Goal: Task Accomplishment & Management: Use online tool/utility

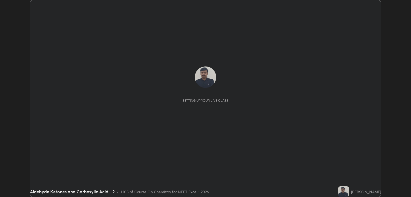
scroll to position [197, 411]
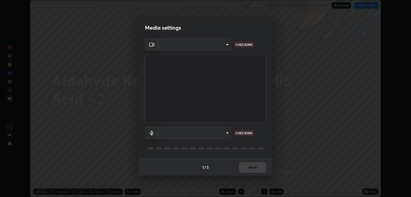
type input "ecbdbd44a66272db987f9f12271ef5319a85e28cdf2a8e5dd884bc8ad31297da"
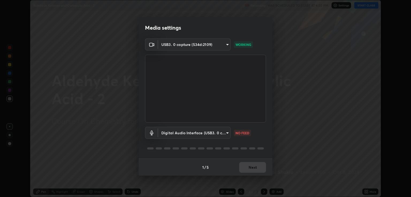
click at [226, 135] on body "Erase all Aldehyde Ketones and Carboxylic Acid - 2 Recording WAS SCHEDULED TO S…" at bounding box center [205, 98] width 411 height 197
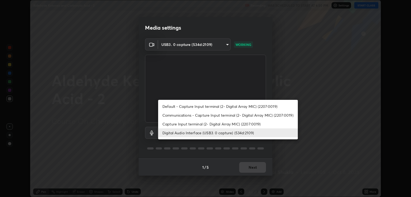
click at [170, 115] on li "Communications - Capture Input terminal (2- Digital Array MIC) (2207:0019)" at bounding box center [228, 115] width 140 height 9
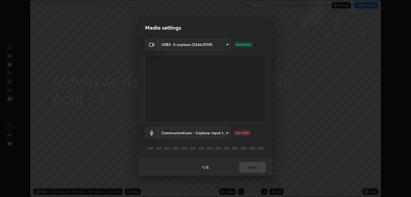
click at [228, 132] on body "Erase all Aldehyde Ketones and Carboxylic Acid - 2 Recording WAS SCHEDULED TO S…" at bounding box center [205, 98] width 411 height 197
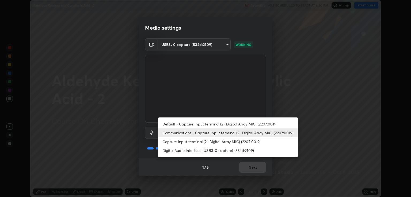
click at [178, 151] on li "Digital Audio Interface (USB3. 0 capture) (534d:2109)" at bounding box center [228, 150] width 140 height 9
type input "641fb1797ef8f9550b7f0158b383ff89036df526a4b0c4fe678c68e459c52791"
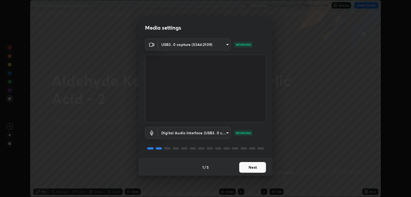
click at [248, 166] on button "Next" at bounding box center [252, 167] width 27 height 11
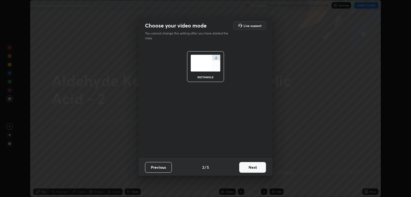
click at [252, 166] on button "Next" at bounding box center [252, 167] width 27 height 11
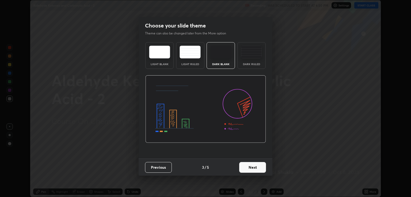
click at [259, 168] on button "Next" at bounding box center [252, 167] width 27 height 11
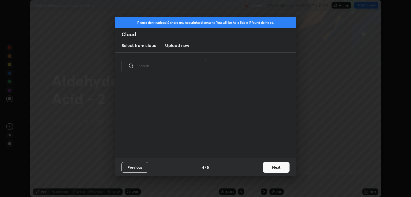
click at [269, 168] on button "Next" at bounding box center [276, 167] width 27 height 11
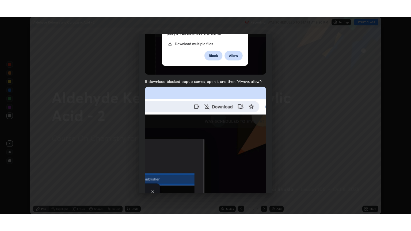
scroll to position [108, 0]
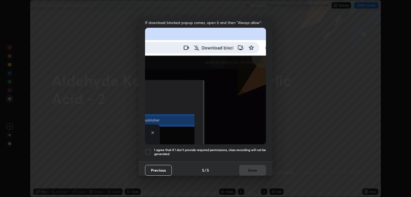
click at [148, 149] on div at bounding box center [148, 152] width 6 height 6
click at [247, 166] on button "Done" at bounding box center [252, 170] width 27 height 11
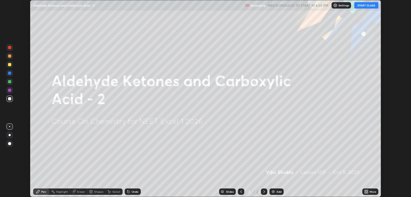
click at [365, 191] on icon at bounding box center [365, 191] width 1 height 1
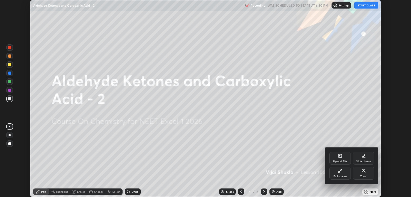
click at [340, 174] on div "Full screen" at bounding box center [339, 173] width 21 height 13
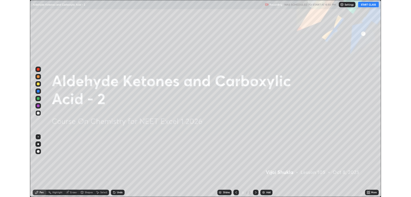
scroll to position [231, 411]
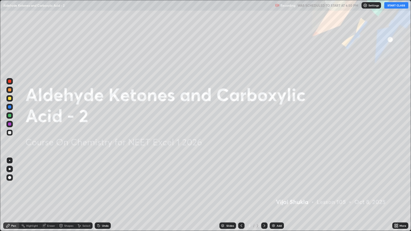
click at [392, 5] on button "START CLASS" at bounding box center [396, 5] width 24 height 6
click at [278, 197] on div "Add" at bounding box center [277, 226] width 14 height 6
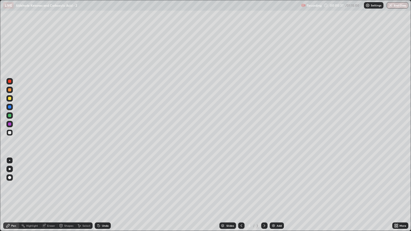
click at [10, 167] on div at bounding box center [9, 169] width 6 height 6
click at [275, 197] on img at bounding box center [273, 226] width 4 height 4
click at [9, 90] on div at bounding box center [9, 89] width 3 height 3
click at [51, 197] on div "Eraser" at bounding box center [51, 226] width 8 height 3
click at [14, 197] on div "Pen" at bounding box center [11, 226] width 16 height 6
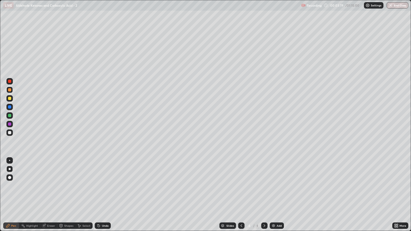
click at [10, 132] on div at bounding box center [9, 132] width 3 height 3
click at [277, 197] on div "Add" at bounding box center [277, 226] width 14 height 6
click at [10, 90] on div at bounding box center [9, 89] width 3 height 3
click at [49, 197] on div "Eraser" at bounding box center [51, 226] width 8 height 3
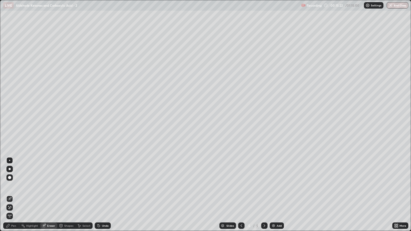
click at [15, 197] on div "Pen" at bounding box center [11, 226] width 16 height 6
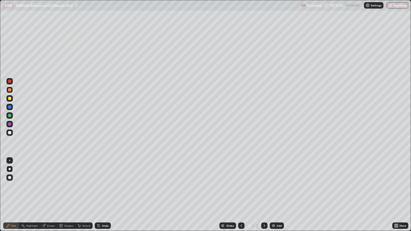
click at [8, 133] on div at bounding box center [9, 132] width 3 height 3
click at [10, 132] on div at bounding box center [9, 132] width 3 height 3
click at [11, 91] on div at bounding box center [9, 90] width 6 height 6
click at [13, 133] on div at bounding box center [9, 132] width 9 height 9
click at [51, 197] on div "Eraser" at bounding box center [51, 226] width 8 height 3
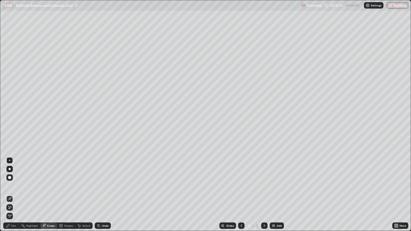
click at [16, 197] on div "Pen" at bounding box center [13, 226] width 5 height 3
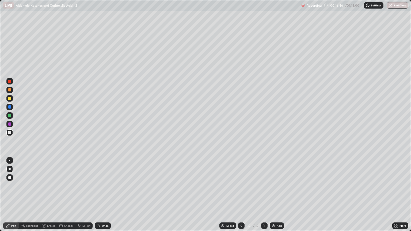
click at [9, 98] on div at bounding box center [9, 98] width 3 height 3
click at [9, 133] on div at bounding box center [9, 132] width 3 height 3
click at [10, 91] on div at bounding box center [9, 89] width 3 height 3
click at [9, 98] on div at bounding box center [9, 98] width 3 height 3
click at [261, 197] on div at bounding box center [264, 226] width 6 height 6
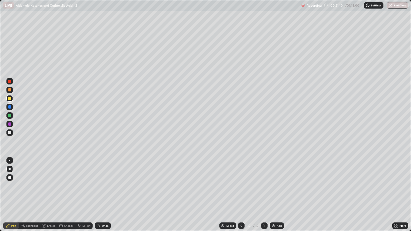
click at [277, 197] on div "Add" at bounding box center [277, 226] width 14 height 6
click at [9, 131] on div at bounding box center [9, 132] width 3 height 3
click at [9, 169] on div at bounding box center [10, 169] width 2 height 2
click at [241, 197] on icon at bounding box center [241, 226] width 4 height 4
click at [264, 197] on icon at bounding box center [264, 226] width 4 height 4
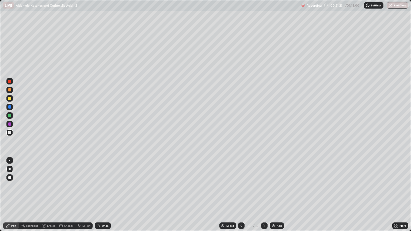
click at [10, 134] on div at bounding box center [9, 132] width 3 height 3
click at [48, 197] on div "Eraser" at bounding box center [51, 226] width 8 height 3
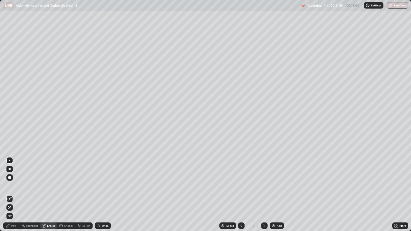
click at [240, 197] on icon at bounding box center [241, 226] width 4 height 4
click at [16, 197] on div "Pen" at bounding box center [13, 226] width 5 height 3
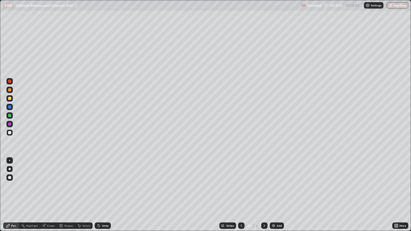
click at [264, 197] on icon at bounding box center [265, 226] width 2 height 3
click at [10, 134] on div at bounding box center [9, 132] width 3 height 3
click at [12, 90] on div at bounding box center [9, 90] width 6 height 6
click at [46, 197] on div "Eraser" at bounding box center [48, 226] width 17 height 6
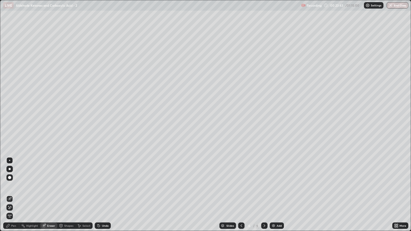
click at [14, 197] on div "Pen" at bounding box center [13, 226] width 5 height 3
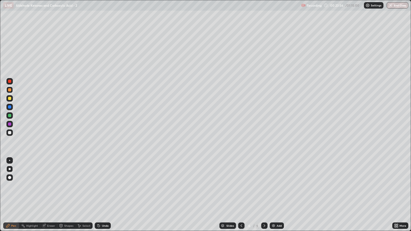
click at [11, 98] on div at bounding box center [9, 98] width 3 height 3
click at [48, 197] on div "Eraser" at bounding box center [51, 226] width 8 height 3
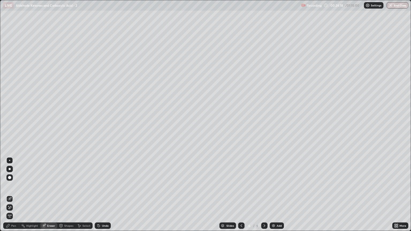
click at [14, 197] on div "Pen" at bounding box center [11, 226] width 16 height 6
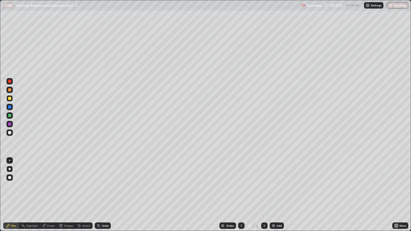
click at [51, 197] on div "Eraser" at bounding box center [51, 226] width 8 height 3
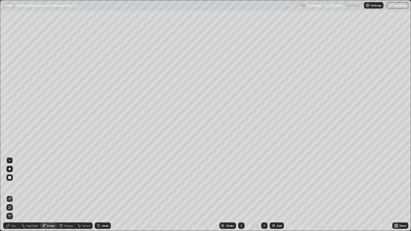
click at [14, 197] on div "Pen" at bounding box center [11, 226] width 16 height 6
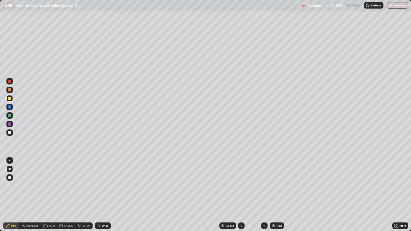
click at [241, 197] on icon at bounding box center [241, 226] width 4 height 4
click at [10, 117] on div at bounding box center [9, 115] width 3 height 3
click at [266, 197] on div at bounding box center [264, 226] width 6 height 6
click at [10, 90] on div at bounding box center [9, 89] width 3 height 3
click at [263, 197] on icon at bounding box center [264, 226] width 4 height 4
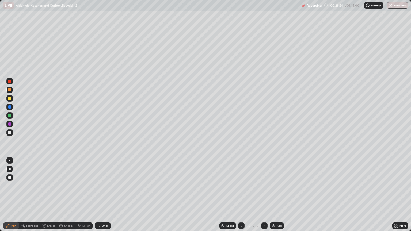
click at [277, 197] on div "Add" at bounding box center [279, 226] width 5 height 3
click at [240, 197] on icon at bounding box center [241, 226] width 4 height 4
click at [264, 197] on icon at bounding box center [264, 226] width 4 height 4
click at [8, 135] on div at bounding box center [9, 133] width 6 height 6
click at [10, 169] on div at bounding box center [10, 169] width 2 height 2
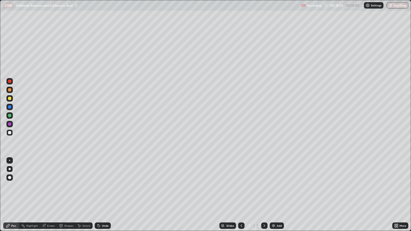
click at [10, 90] on div at bounding box center [9, 89] width 3 height 3
click at [51, 197] on div "Eraser" at bounding box center [51, 226] width 8 height 3
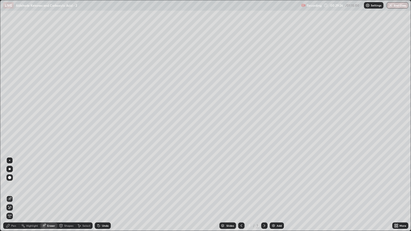
click at [14, 197] on div "Pen" at bounding box center [13, 226] width 5 height 3
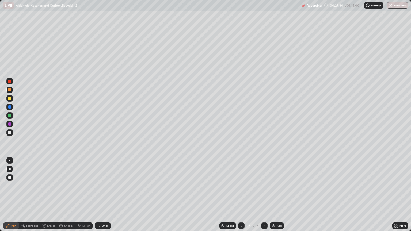
click at [11, 132] on div at bounding box center [9, 132] width 3 height 3
click at [48, 197] on div "Eraser" at bounding box center [51, 226] width 8 height 3
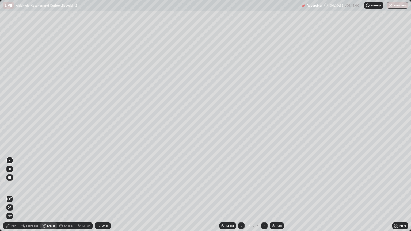
click at [14, 197] on div "Pen" at bounding box center [11, 226] width 16 height 6
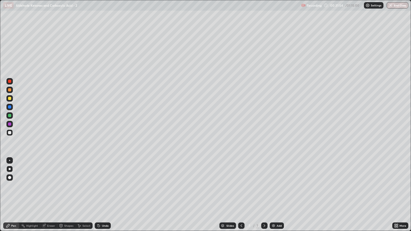
click at [51, 197] on div "Eraser" at bounding box center [48, 226] width 17 height 6
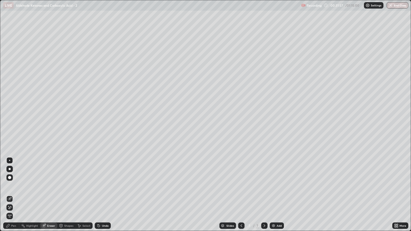
click at [14, 197] on div "Pen" at bounding box center [13, 226] width 5 height 3
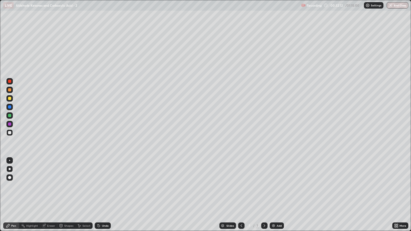
click at [51, 197] on div "Eraser" at bounding box center [51, 226] width 8 height 3
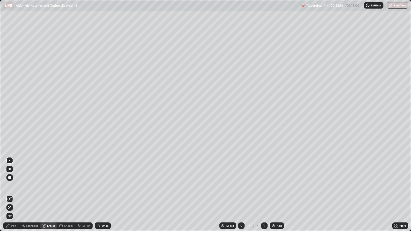
click at [14, 197] on div "Pen" at bounding box center [11, 226] width 16 height 6
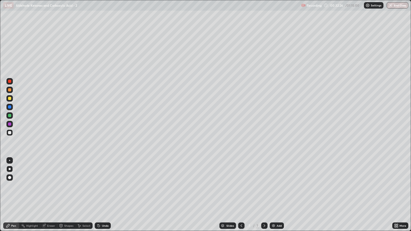
click at [10, 91] on div at bounding box center [9, 89] width 3 height 3
click at [272, 197] on div "Add" at bounding box center [277, 226] width 14 height 6
click at [10, 132] on div at bounding box center [9, 132] width 3 height 3
click at [10, 91] on div at bounding box center [9, 89] width 3 height 3
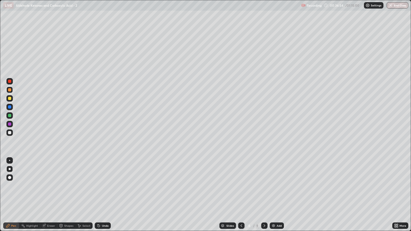
click at [10, 131] on div at bounding box center [9, 132] width 3 height 3
click at [12, 91] on div at bounding box center [9, 90] width 6 height 6
click at [277, 197] on div "Add" at bounding box center [279, 226] width 5 height 3
click at [10, 134] on div at bounding box center [9, 132] width 3 height 3
click at [50, 197] on div "Eraser" at bounding box center [51, 226] width 8 height 3
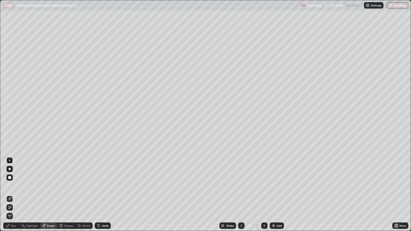
click at [12, 197] on div "Pen" at bounding box center [11, 226] width 16 height 6
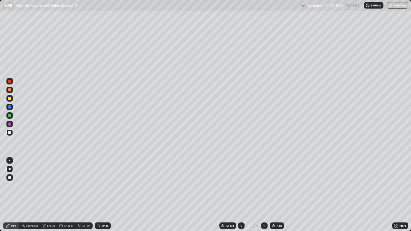
click at [12, 92] on div at bounding box center [9, 90] width 6 height 6
click at [8, 133] on div at bounding box center [9, 132] width 3 height 3
click at [51, 197] on div "Eraser" at bounding box center [51, 226] width 8 height 3
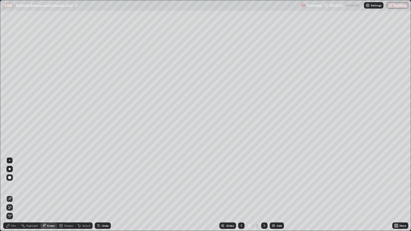
click at [16, 197] on div "Pen" at bounding box center [11, 226] width 16 height 6
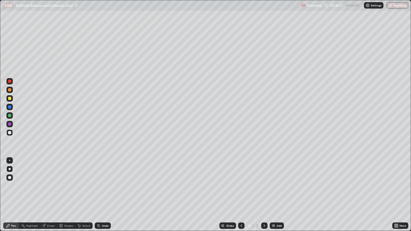
click at [11, 89] on div at bounding box center [9, 89] width 3 height 3
click at [12, 91] on div at bounding box center [9, 90] width 6 height 6
click at [9, 133] on div at bounding box center [9, 132] width 3 height 3
click at [51, 197] on div "Eraser" at bounding box center [51, 226] width 8 height 3
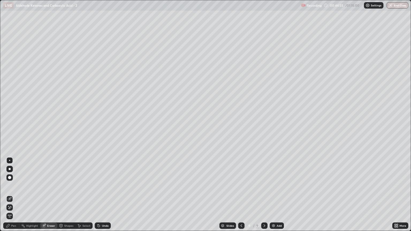
click at [14, 197] on div "Pen" at bounding box center [13, 226] width 5 height 3
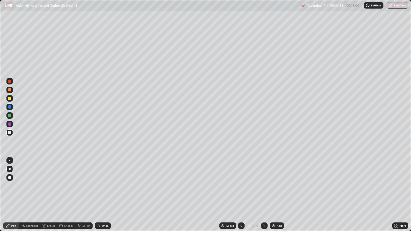
click at [11, 131] on div at bounding box center [9, 132] width 3 height 3
click at [49, 197] on div "Eraser" at bounding box center [51, 226] width 8 height 3
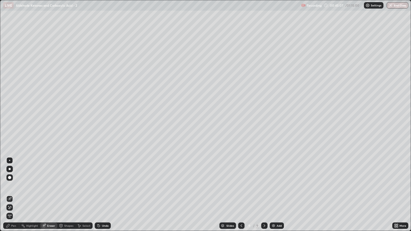
click at [13, 197] on div "Pen" at bounding box center [13, 226] width 5 height 3
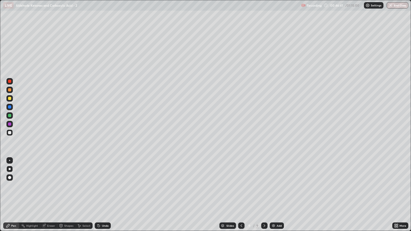
click at [9, 100] on div at bounding box center [9, 98] width 3 height 3
click at [275, 197] on img at bounding box center [273, 226] width 4 height 4
click at [10, 132] on div at bounding box center [9, 132] width 3 height 3
click at [10, 90] on div at bounding box center [9, 89] width 3 height 3
click at [9, 132] on div at bounding box center [9, 132] width 3 height 3
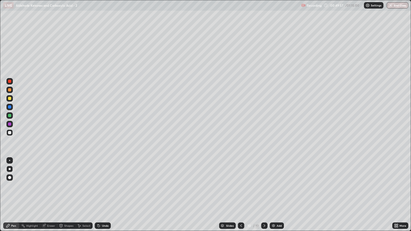
click at [8, 91] on div at bounding box center [9, 89] width 3 height 3
click at [51, 197] on div "Eraser" at bounding box center [48, 226] width 17 height 6
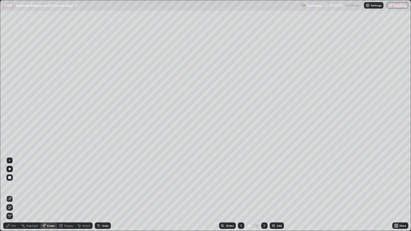
click at [14, 197] on div "Pen" at bounding box center [13, 226] width 5 height 3
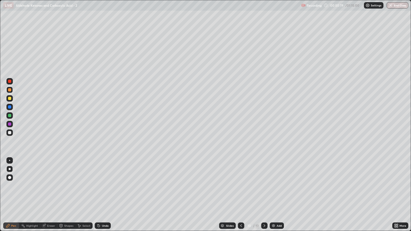
click at [9, 133] on div at bounding box center [9, 132] width 3 height 3
click at [10, 91] on div at bounding box center [9, 89] width 3 height 3
click at [10, 132] on div at bounding box center [9, 132] width 3 height 3
click at [9, 90] on div at bounding box center [9, 89] width 3 height 3
click at [10, 133] on div at bounding box center [9, 132] width 3 height 3
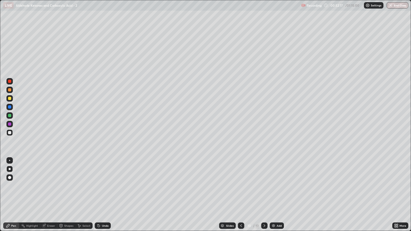
click at [274, 197] on img at bounding box center [273, 226] width 4 height 4
click at [10, 133] on div at bounding box center [9, 132] width 3 height 3
click at [240, 197] on icon at bounding box center [241, 226] width 4 height 4
click at [12, 132] on div at bounding box center [9, 133] width 6 height 6
click at [262, 197] on div at bounding box center [264, 226] width 6 height 6
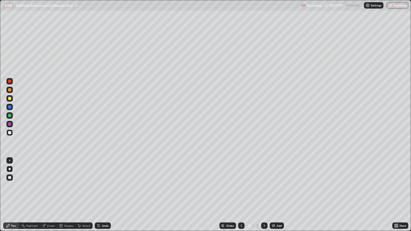
click at [9, 131] on div at bounding box center [9, 132] width 3 height 3
click at [52, 197] on div "Eraser" at bounding box center [51, 226] width 8 height 3
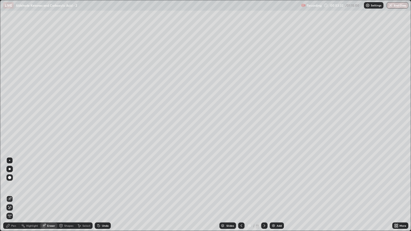
click at [13, 197] on div "Pen" at bounding box center [11, 226] width 16 height 6
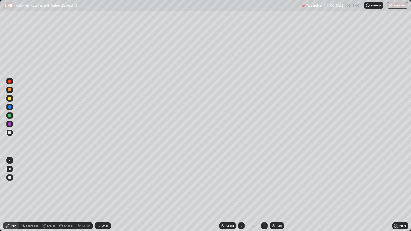
click at [9, 91] on div at bounding box center [9, 89] width 3 height 3
click at [10, 98] on div at bounding box center [9, 98] width 3 height 3
click at [9, 116] on div at bounding box center [9, 115] width 3 height 3
click at [9, 134] on div at bounding box center [9, 133] width 6 height 6
click at [10, 91] on div at bounding box center [9, 89] width 3 height 3
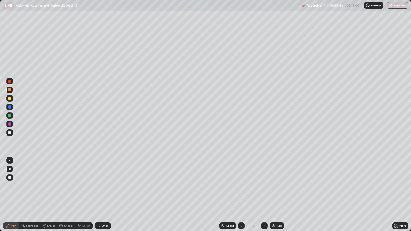
click at [10, 134] on div at bounding box center [9, 133] width 6 height 6
click at [10, 98] on div at bounding box center [9, 98] width 3 height 3
click at [241, 197] on icon at bounding box center [241, 226] width 4 height 4
click at [264, 197] on icon at bounding box center [265, 226] width 2 height 3
click at [241, 197] on icon at bounding box center [242, 226] width 2 height 3
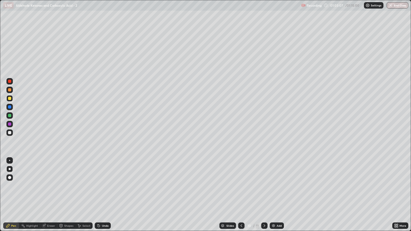
click at [241, 197] on icon at bounding box center [241, 226] width 4 height 4
click at [239, 197] on icon at bounding box center [241, 226] width 4 height 4
click at [237, 197] on div "Slides 8 / 11 Add" at bounding box center [252, 226] width 282 height 11
click at [242, 197] on icon at bounding box center [241, 226] width 4 height 4
click at [243, 197] on div at bounding box center [241, 226] width 6 height 6
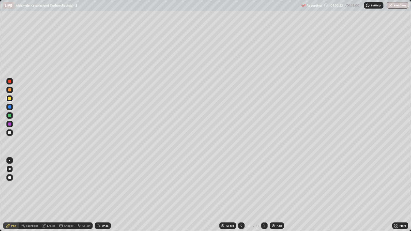
click at [264, 197] on icon at bounding box center [264, 226] width 4 height 4
click at [263, 197] on icon at bounding box center [264, 226] width 4 height 4
click at [262, 197] on icon at bounding box center [264, 226] width 4 height 4
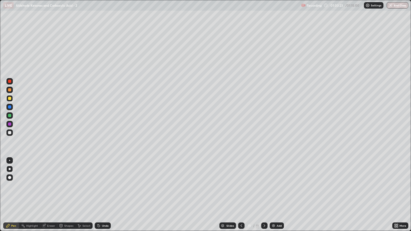
click at [262, 197] on icon at bounding box center [264, 226] width 4 height 4
click at [240, 197] on icon at bounding box center [241, 226] width 4 height 4
click at [264, 197] on icon at bounding box center [265, 226] width 2 height 3
click at [264, 197] on icon at bounding box center [264, 226] width 4 height 4
click at [275, 197] on img at bounding box center [273, 226] width 4 height 4
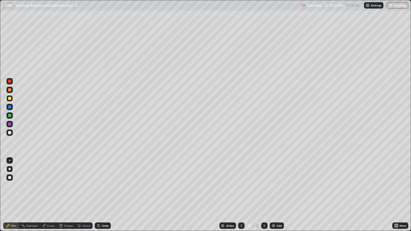
click at [241, 197] on icon at bounding box center [241, 226] width 4 height 4
click at [264, 197] on icon at bounding box center [264, 226] width 4 height 4
click at [10, 130] on div at bounding box center [9, 133] width 6 height 6
click at [10, 98] on div at bounding box center [9, 98] width 3 height 3
click at [10, 90] on div at bounding box center [9, 89] width 3 height 3
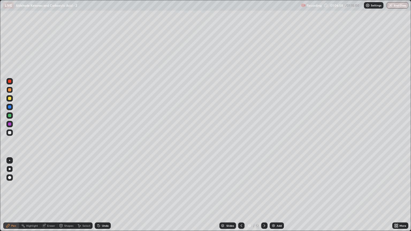
click at [48, 197] on div "Eraser" at bounding box center [51, 226] width 8 height 3
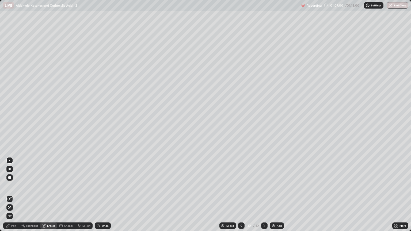
click at [16, 197] on div "Pen" at bounding box center [11, 226] width 16 height 6
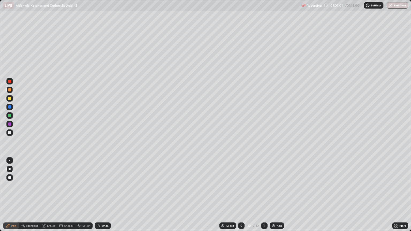
click at [8, 133] on div at bounding box center [9, 132] width 3 height 3
click at [10, 90] on div at bounding box center [9, 89] width 3 height 3
click at [10, 133] on div at bounding box center [9, 132] width 3 height 3
click at [9, 89] on div at bounding box center [9, 89] width 3 height 3
click at [241, 197] on icon at bounding box center [241, 226] width 4 height 4
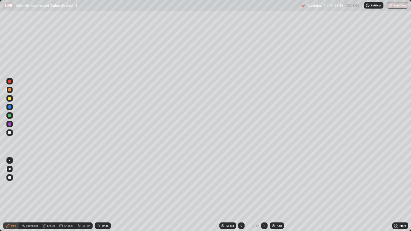
click at [241, 197] on icon at bounding box center [241, 226] width 4 height 4
click at [264, 197] on icon at bounding box center [264, 226] width 4 height 4
click at [241, 197] on icon at bounding box center [241, 226] width 4 height 4
click at [240, 197] on div at bounding box center [241, 226] width 6 height 6
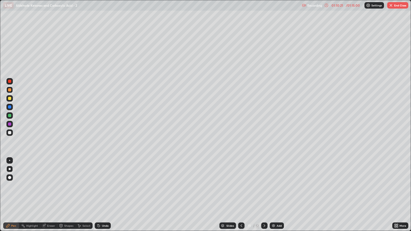
click at [240, 197] on icon at bounding box center [241, 226] width 4 height 4
click at [264, 197] on icon at bounding box center [264, 226] width 4 height 4
click at [263, 197] on icon at bounding box center [264, 226] width 4 height 4
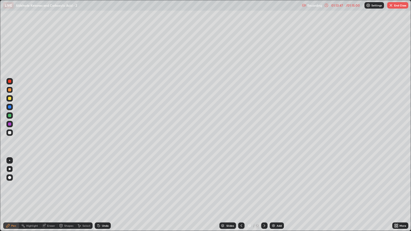
click at [395, 6] on button "End Class" at bounding box center [397, 5] width 21 height 6
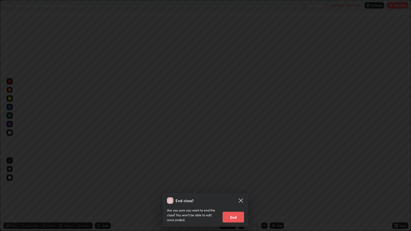
click at [235, 197] on button "End" at bounding box center [233, 217] width 21 height 11
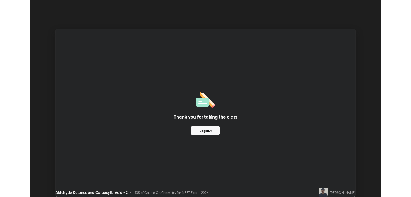
scroll to position [26563, 26350]
